Goal: Task Accomplishment & Management: Complete application form

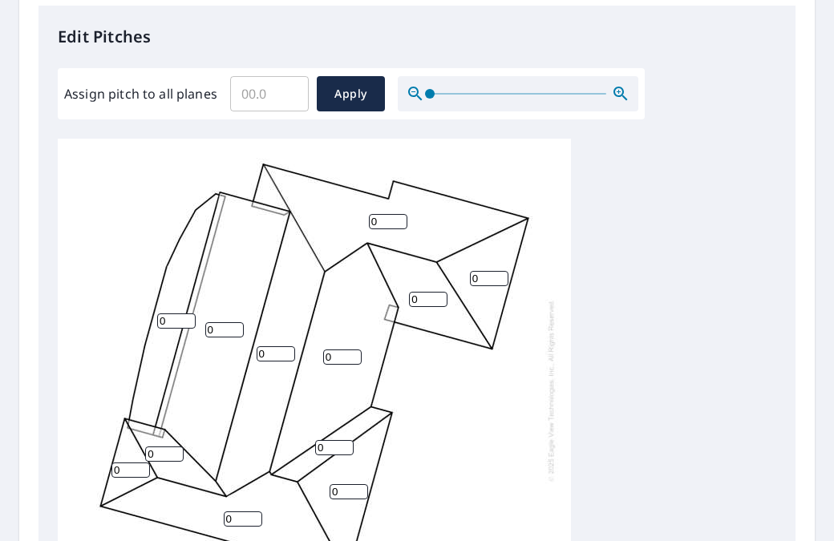
scroll to position [449, 0]
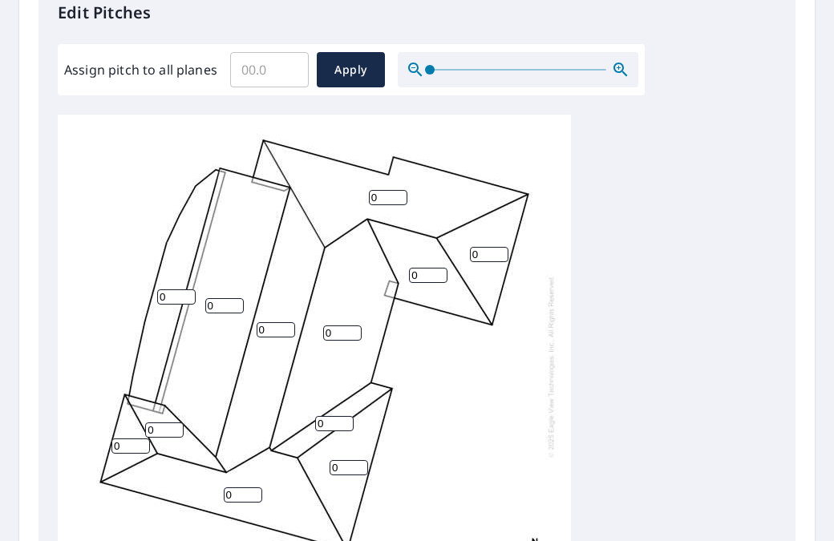
click at [390, 194] on input "0" at bounding box center [388, 197] width 39 height 15
type input "03"
click at [482, 253] on input "0" at bounding box center [489, 254] width 39 height 15
type input "03"
click at [417, 274] on input "0" at bounding box center [428, 275] width 39 height 15
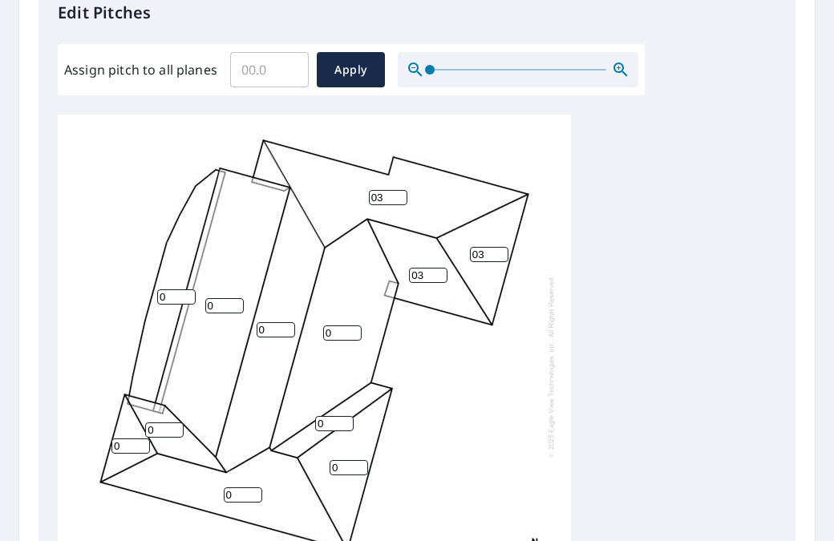
type input "03"
click at [330, 333] on input "0" at bounding box center [342, 333] width 39 height 15
type input "03"
click at [270, 331] on input "0" at bounding box center [276, 329] width 39 height 15
type input "03"
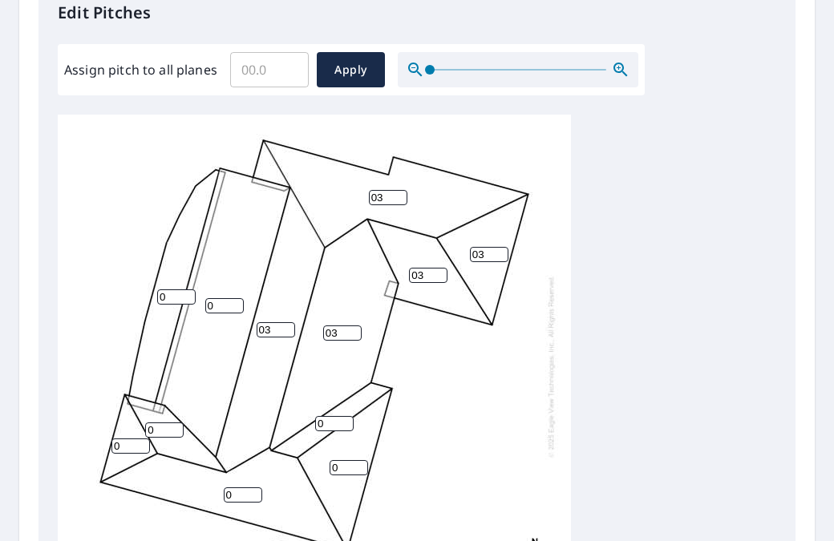
click at [167, 431] on input "0" at bounding box center [164, 430] width 39 height 15
type input "03"
click at [128, 443] on input "0" at bounding box center [131, 446] width 39 height 15
type input "03"
click at [231, 494] on input "0" at bounding box center [243, 495] width 39 height 15
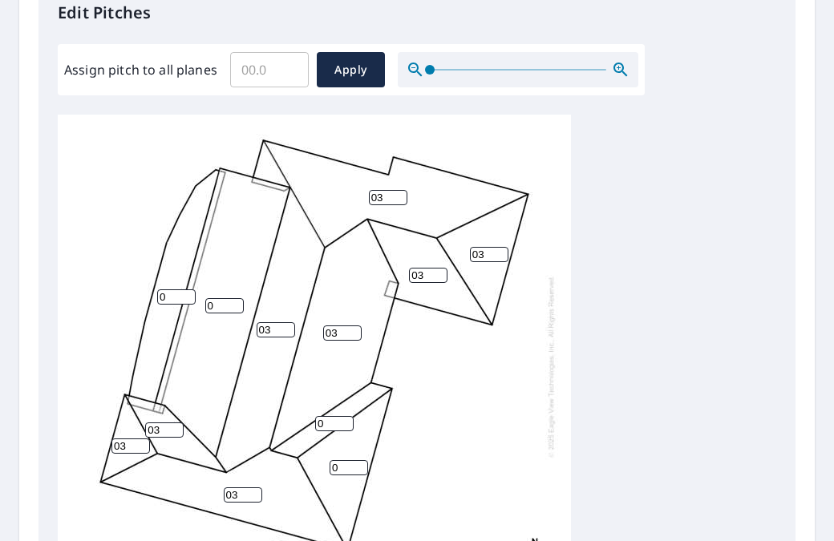
type input "03"
click at [340, 468] on input "0" at bounding box center [349, 467] width 39 height 15
type input "03"
click at [323, 420] on input "0" at bounding box center [334, 423] width 39 height 15
type input "03"
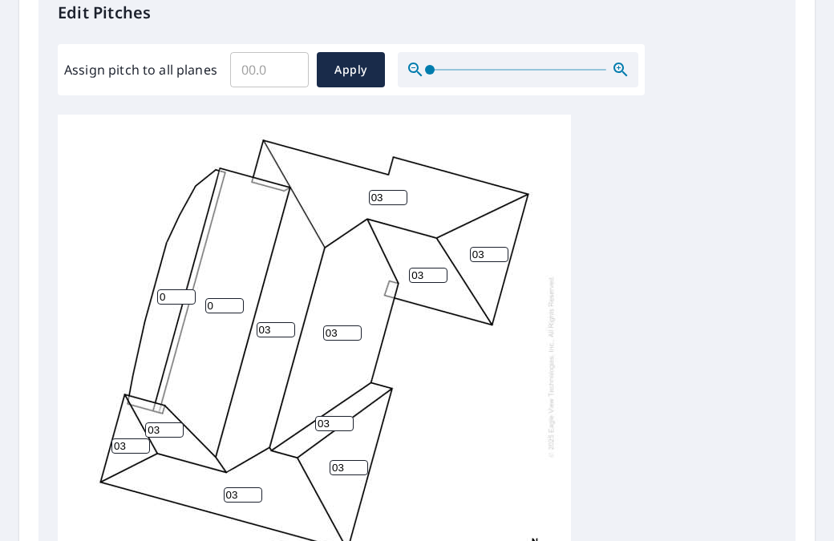
click at [221, 304] on input "0" at bounding box center [224, 305] width 39 height 15
type input "01"
click at [171, 295] on input "0" at bounding box center [176, 297] width 39 height 15
type input "01"
click at [222, 303] on input "01" at bounding box center [224, 305] width 39 height 15
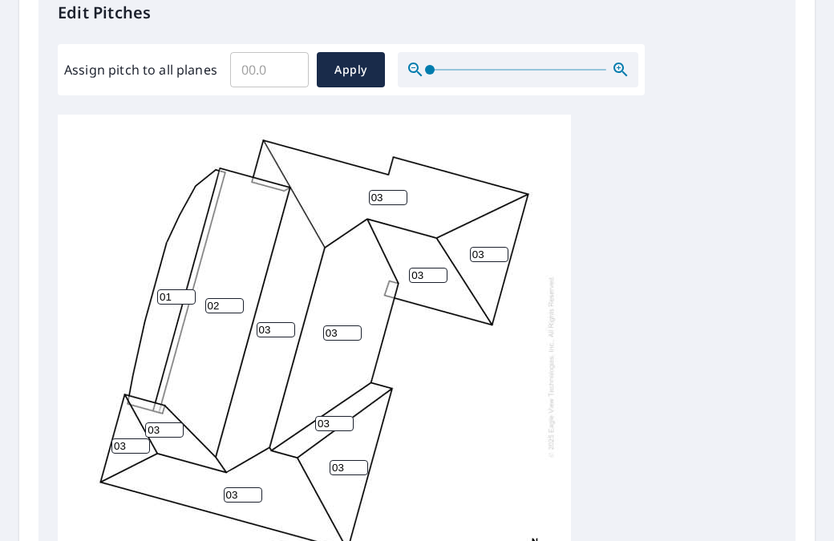
type input "02"
click at [598, 461] on div "02 03 03 03 03 01 03 03 03 03 03 03 0 0" at bounding box center [417, 367] width 719 height 504
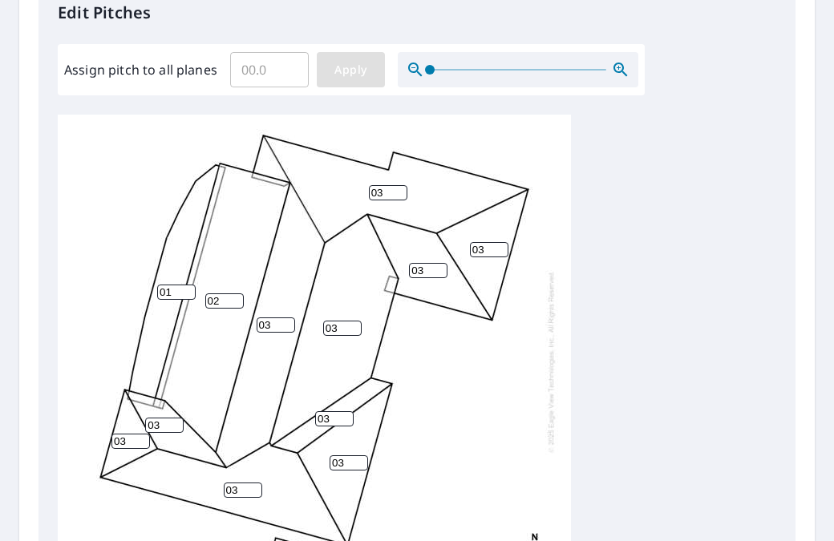
click at [352, 75] on span "Apply" at bounding box center [351, 70] width 43 height 20
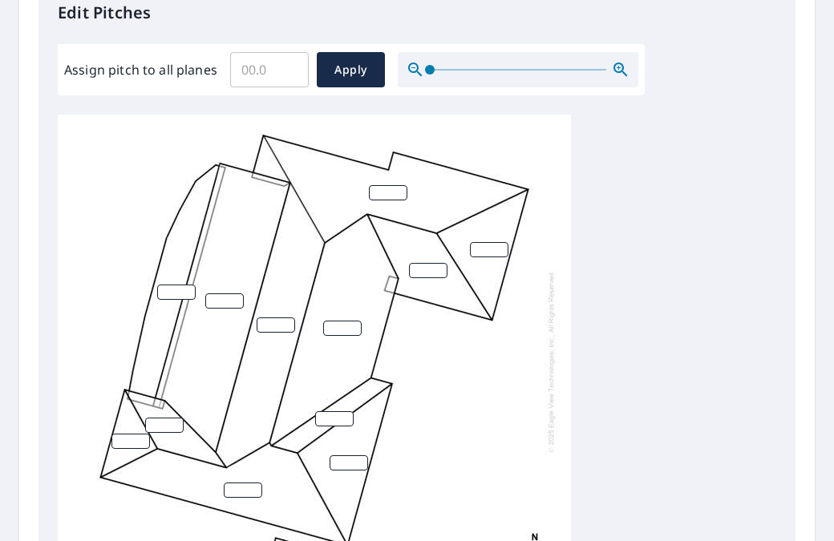
click at [385, 185] on input "number" at bounding box center [388, 192] width 39 height 15
type input "3"
click at [482, 242] on input "number" at bounding box center [489, 249] width 39 height 15
type input "3"
click at [424, 263] on input "number" at bounding box center [428, 270] width 39 height 15
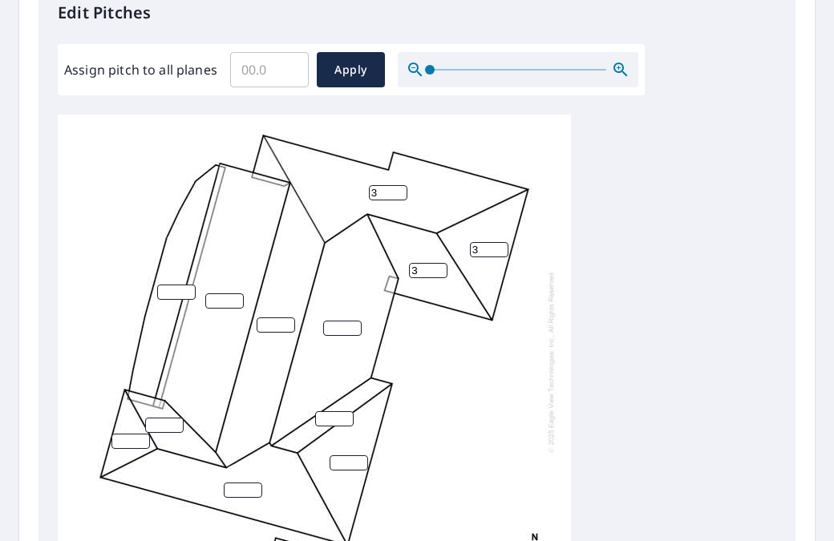
type input "3"
click at [330, 321] on input "number" at bounding box center [342, 328] width 39 height 15
type input "3"
click at [322, 412] on input "number" at bounding box center [334, 419] width 39 height 15
type input "3"
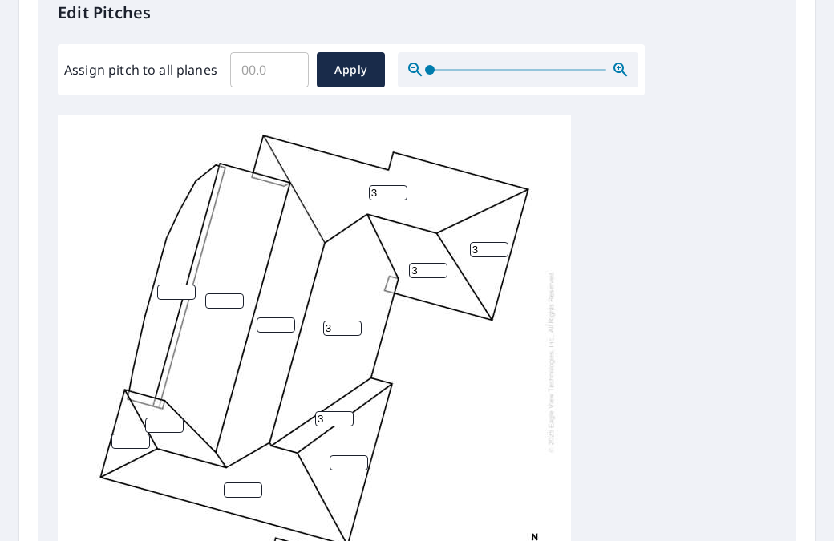
click at [268, 318] on input "number" at bounding box center [276, 325] width 39 height 15
type input "3"
click at [349, 456] on input "number" at bounding box center [349, 463] width 39 height 15
type input "3"
click at [235, 483] on input "number" at bounding box center [243, 490] width 39 height 15
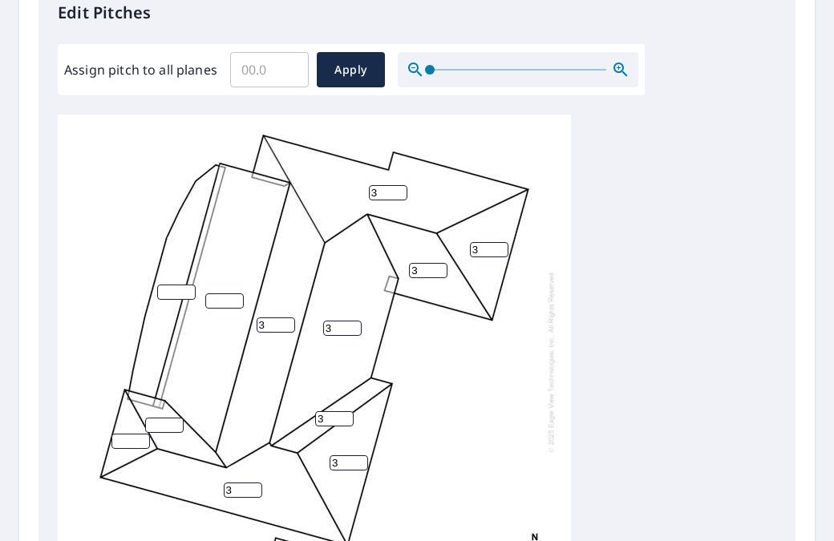
type input "3"
click at [159, 418] on input "number" at bounding box center [164, 425] width 39 height 15
type input "3"
click at [131, 437] on input "number" at bounding box center [131, 441] width 39 height 15
type input "3"
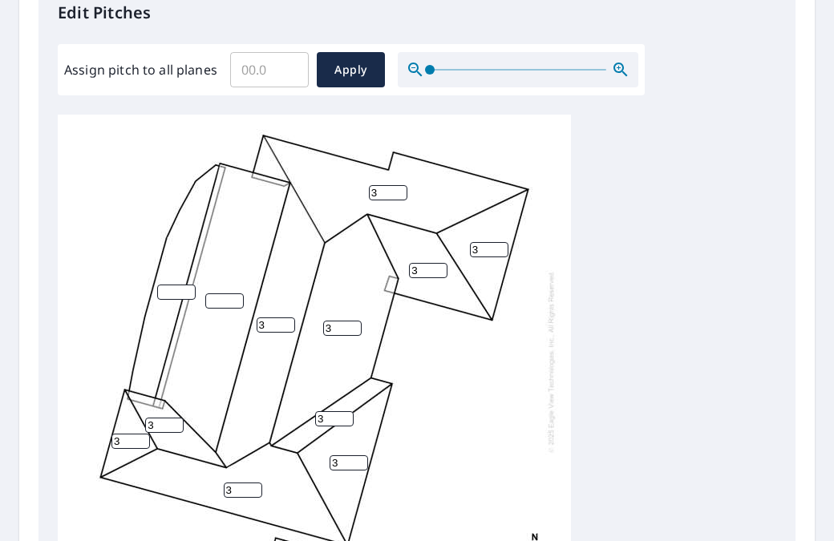
click at [217, 294] on input "number" at bounding box center [224, 301] width 39 height 15
type input "2"
click at [164, 288] on input "number" at bounding box center [176, 292] width 39 height 15
type input "1"
click at [598, 365] on div "2 3 3 3 3 1 3 3 3 3 3 3" at bounding box center [417, 367] width 719 height 504
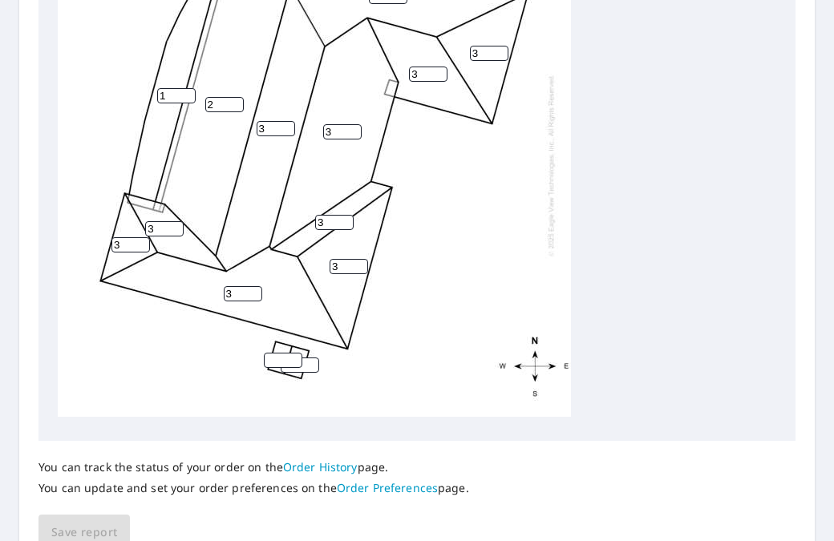
scroll to position [740, 0]
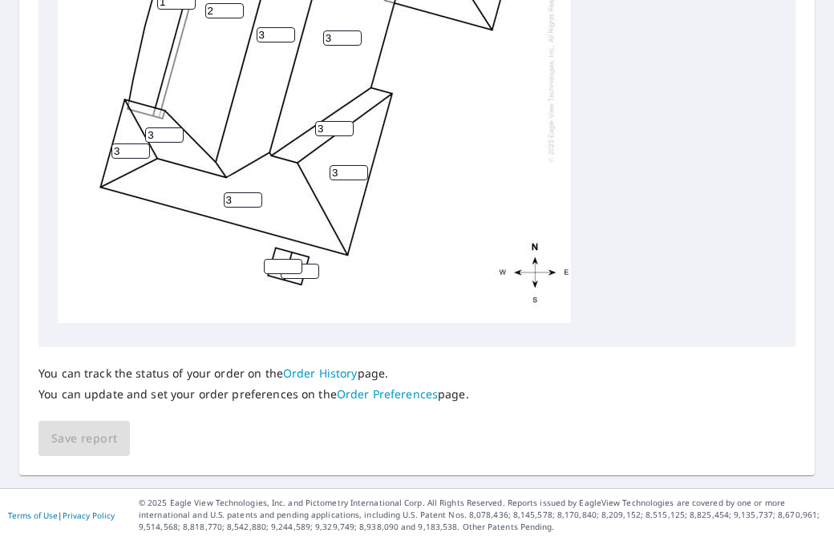
click at [276, 259] on input "number" at bounding box center [283, 266] width 39 height 15
type input "4"
click at [295, 267] on input "number" at bounding box center [300, 271] width 39 height 15
type input "4"
click at [310, 422] on div "You can track the status of your order on the Order History page. You can updat…" at bounding box center [417, 402] width 757 height 110
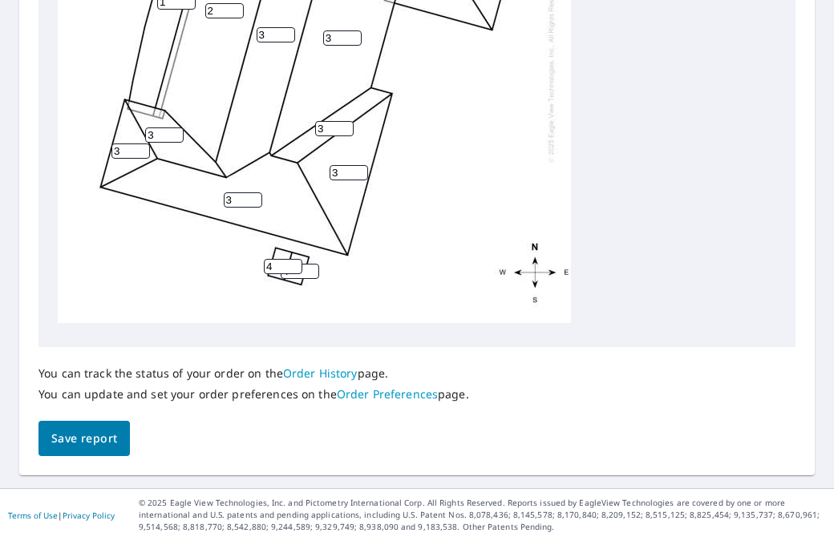
click at [112, 440] on span "Save report" at bounding box center [84, 439] width 66 height 20
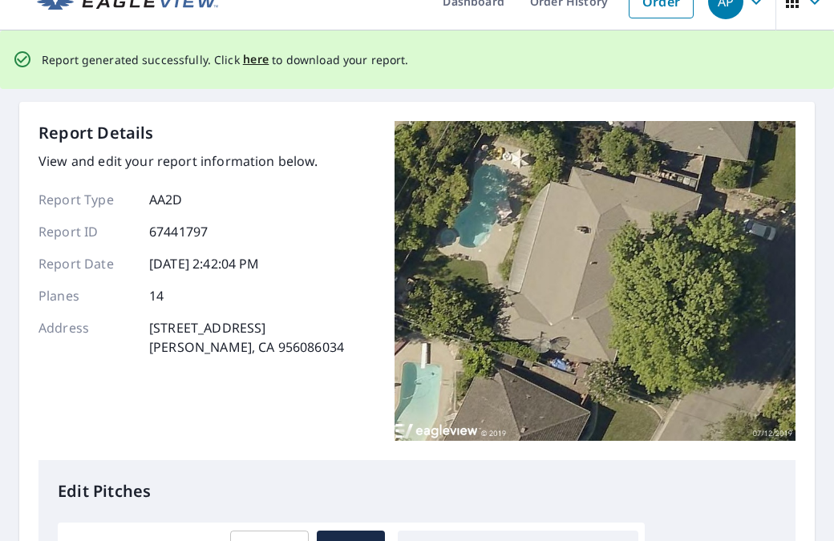
scroll to position [0, 0]
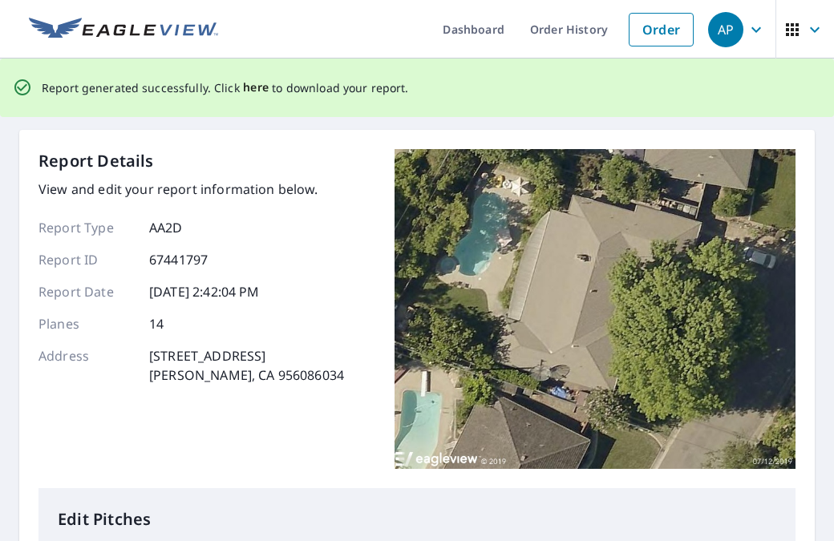
click at [244, 80] on span "here" at bounding box center [256, 88] width 26 height 20
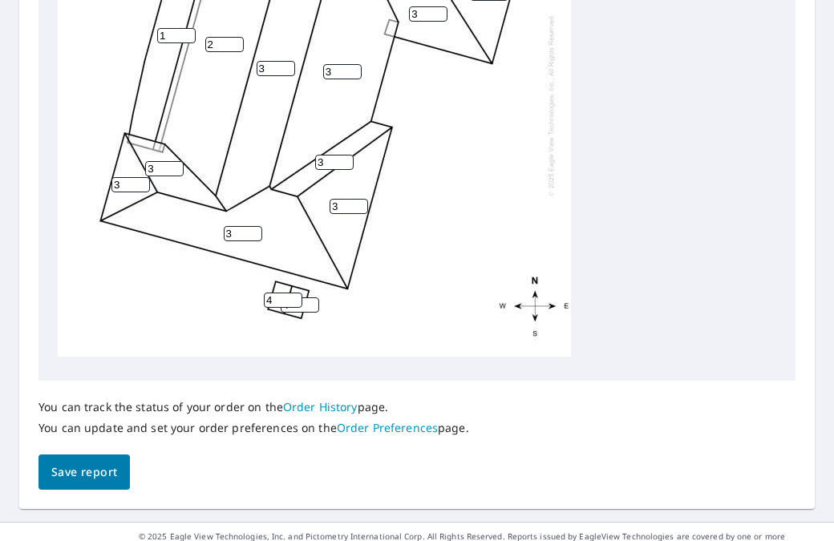
scroll to position [740, 0]
